Goal: Entertainment & Leisure: Consume media (video, audio)

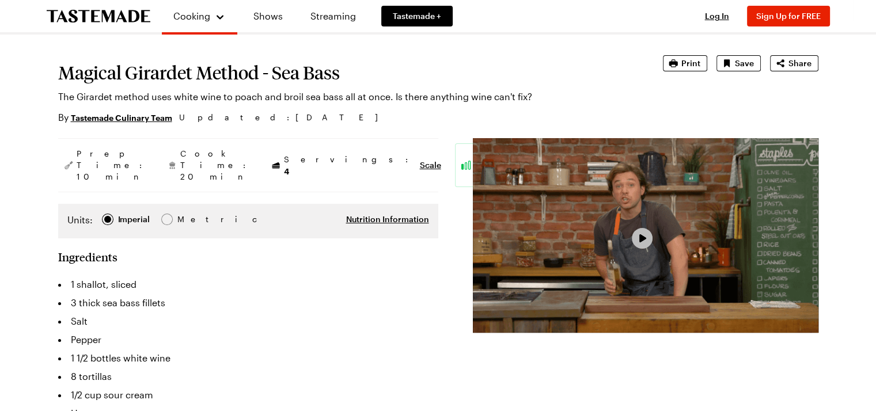
click at [646, 242] on span "Video Player" at bounding box center [642, 239] width 10 height 10
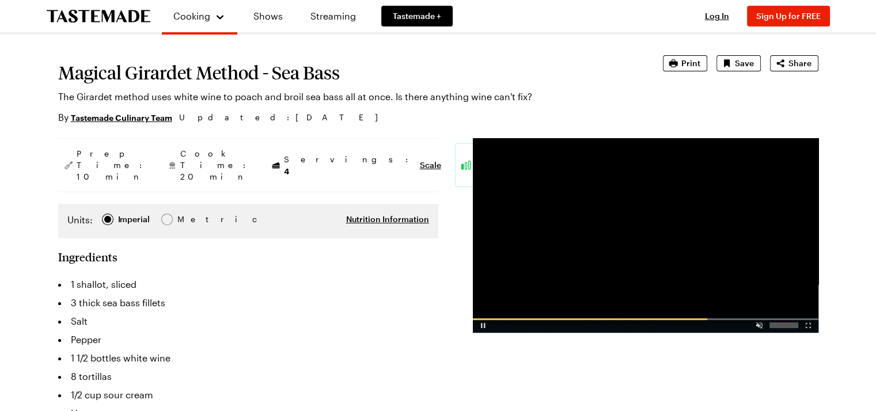
click at [772, 318] on div "Advertisement: 0:09" at bounding box center [645, 321] width 345 height 21
click at [774, 318] on div "Video Player" at bounding box center [645, 319] width 345 height 2
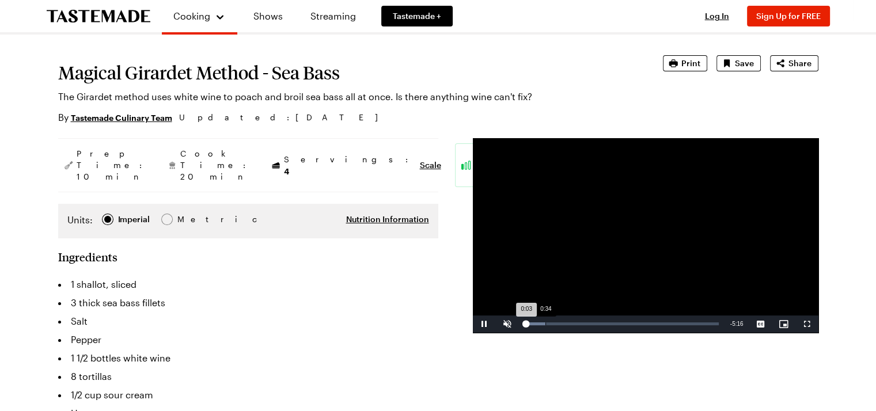
click at [545, 321] on div "Loaded : 11.19% 0:34 0:03" at bounding box center [622, 324] width 206 height 17
click at [554, 321] on div "Loaded : 20.52% 0:47 0:35" at bounding box center [622, 324] width 206 height 17
click at [568, 323] on div "Loaded : 31.71% 1:09 0:50" at bounding box center [622, 323] width 194 height 3
click at [580, 324] on div "Loaded : 41.03% 1:32 1:31" at bounding box center [622, 323] width 194 height 3
click at [573, 323] on div "Loaded : 48.49% 1:21 1:33" at bounding box center [622, 323] width 194 height 3
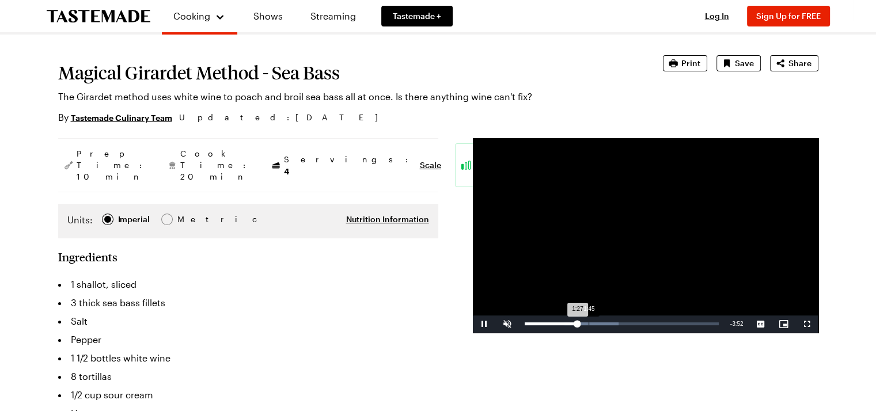
click at [588, 322] on div "Loaded : 48.49% 1:45 1:27" at bounding box center [622, 323] width 194 height 3
click at [600, 322] on div "2:04" at bounding box center [600, 323] width 1 height 3
click at [585, 321] on div "Loaded : 54.09% 1:41 2:05" at bounding box center [622, 324] width 206 height 17
click at [577, 324] on div "Loaded : 52.22% 1:28 1:41" at bounding box center [622, 323] width 194 height 3
click at [760, 324] on span "Video Player" at bounding box center [760, 324] width 23 height 0
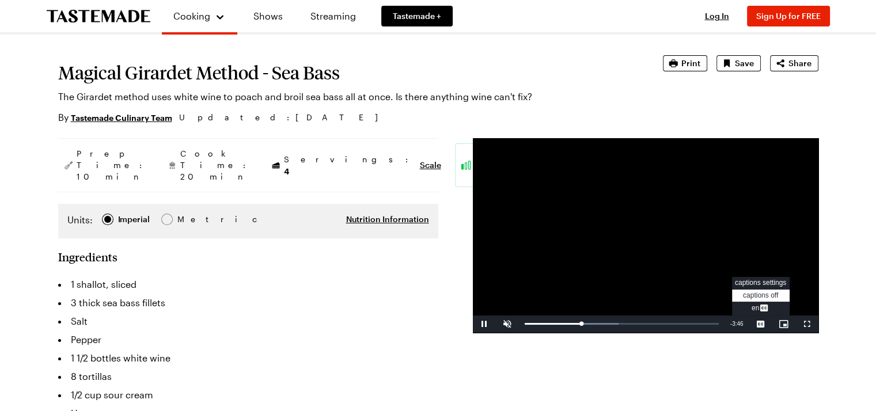
click at [755, 308] on span "en Captions" at bounding box center [760, 308] width 18 height 8
click at [762, 324] on span "Video Player" at bounding box center [760, 324] width 23 height 0
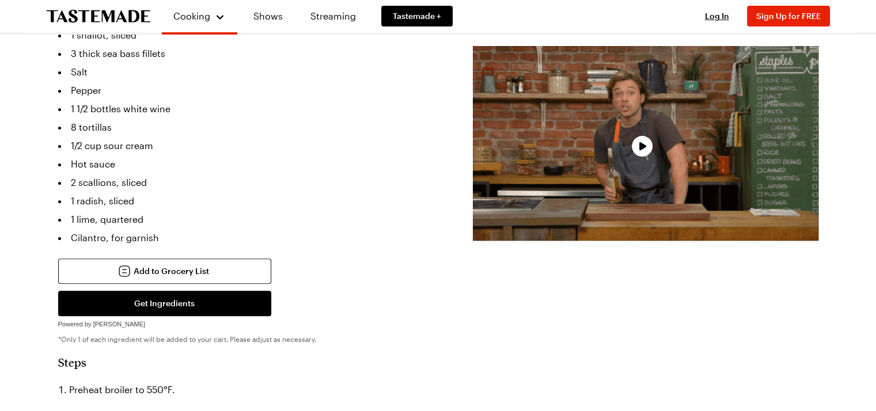
scroll to position [403, 0]
